Goal: Task Accomplishment & Management: Manage account settings

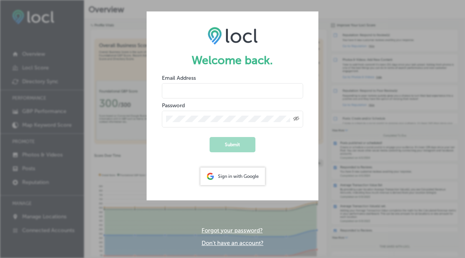
type input "[EMAIL_ADDRESS][DOMAIN_NAME]"
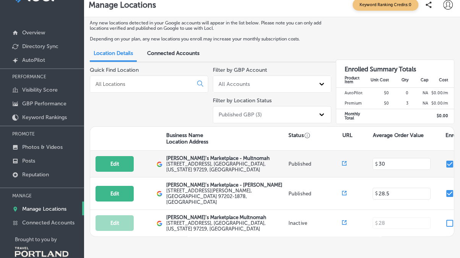
scroll to position [37, 0]
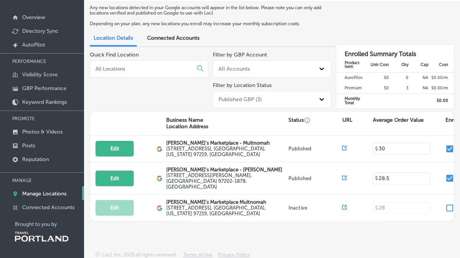
click at [176, 36] on span "Connected Accounts" at bounding box center [173, 38] width 52 height 6
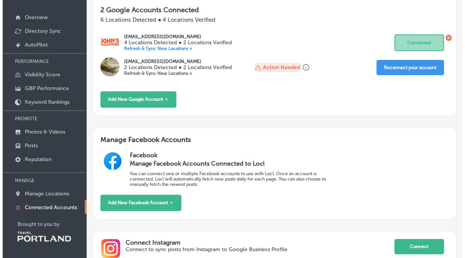
scroll to position [95, 0]
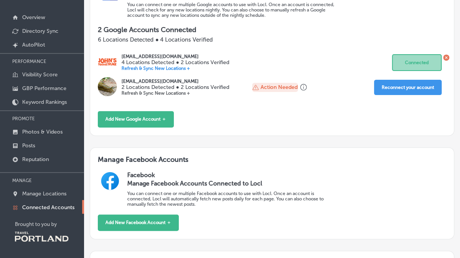
click at [155, 60] on p "4 Locations Detected ● 2 Locations Verified" at bounding box center [174, 62] width 107 height 6
click at [150, 67] on p "Refresh & Sync New Locations +" at bounding box center [174, 68] width 107 height 5
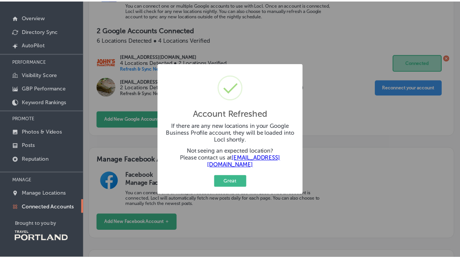
scroll to position [90, 0]
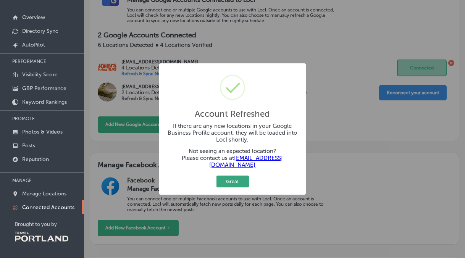
click at [235, 179] on button "Great" at bounding box center [233, 182] width 32 height 12
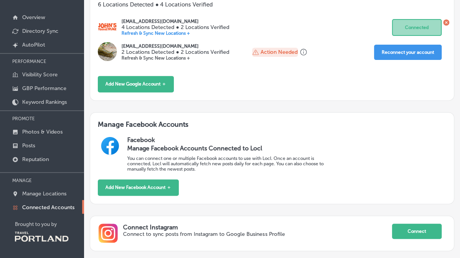
scroll to position [173, 0]
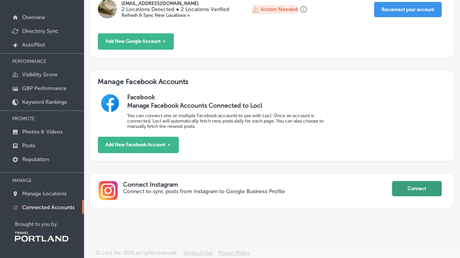
click at [414, 189] on button "Connect" at bounding box center [417, 188] width 50 height 15
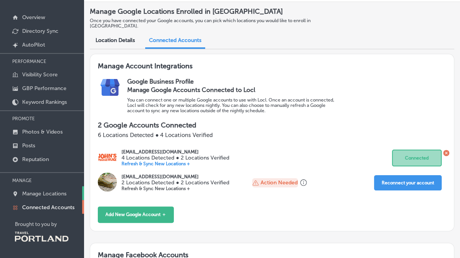
click at [55, 194] on p "Manage Locations" at bounding box center [44, 194] width 44 height 6
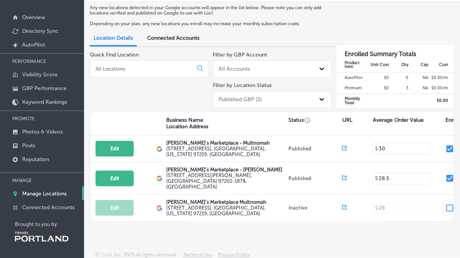
click at [193, 39] on span "Connected Accounts" at bounding box center [173, 38] width 52 height 6
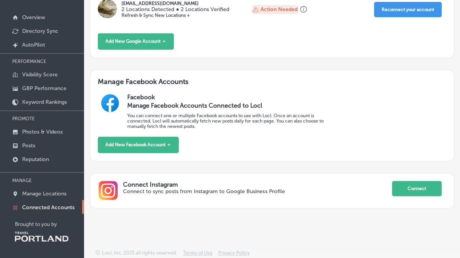
scroll to position [30, 0]
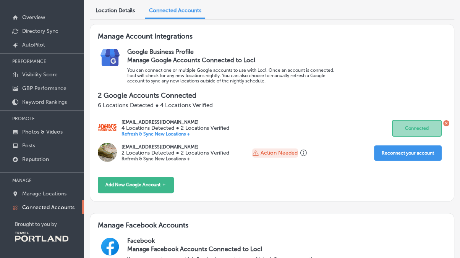
click at [187, 134] on p "Refresh & Sync New Locations +" at bounding box center [174, 133] width 107 height 5
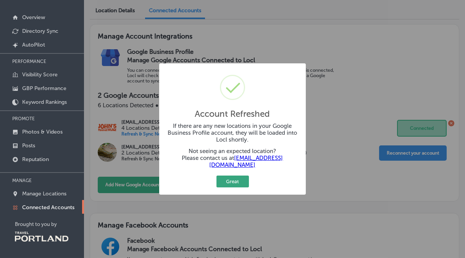
click at [239, 178] on button "Great" at bounding box center [233, 182] width 32 height 12
